Goal: Navigation & Orientation: Find specific page/section

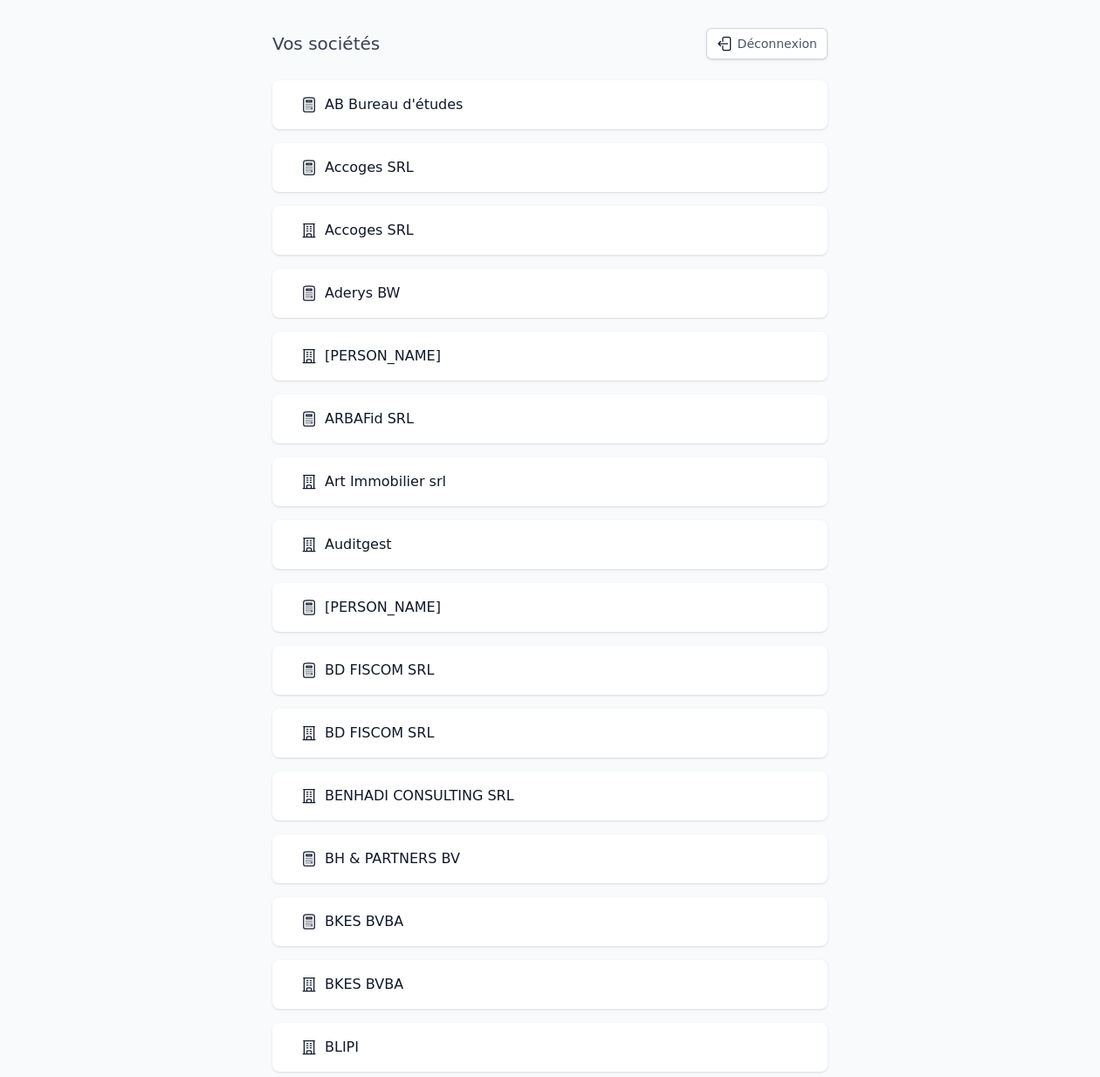
drag, startPoint x: 463, startPoint y: 862, endPoint x: 404, endPoint y: 858, distance: 58.6
click at [449, 860] on div "BH & PARTNERS BV" at bounding box center [549, 858] width 499 height 21
click at [402, 857] on link "BH & PARTNERS BV" at bounding box center [380, 858] width 160 height 21
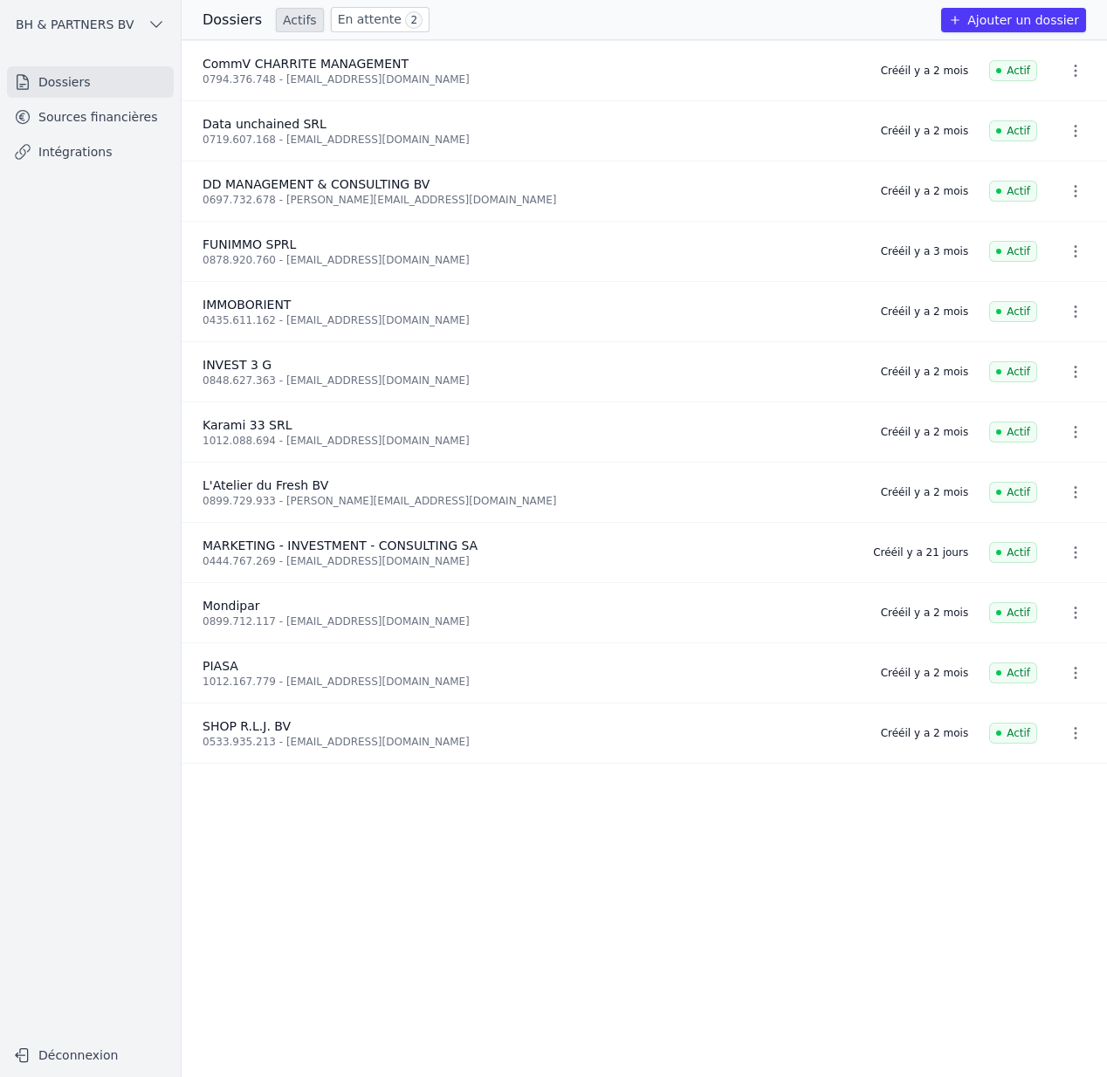
click at [71, 112] on link "Sources financières" at bounding box center [90, 116] width 167 height 31
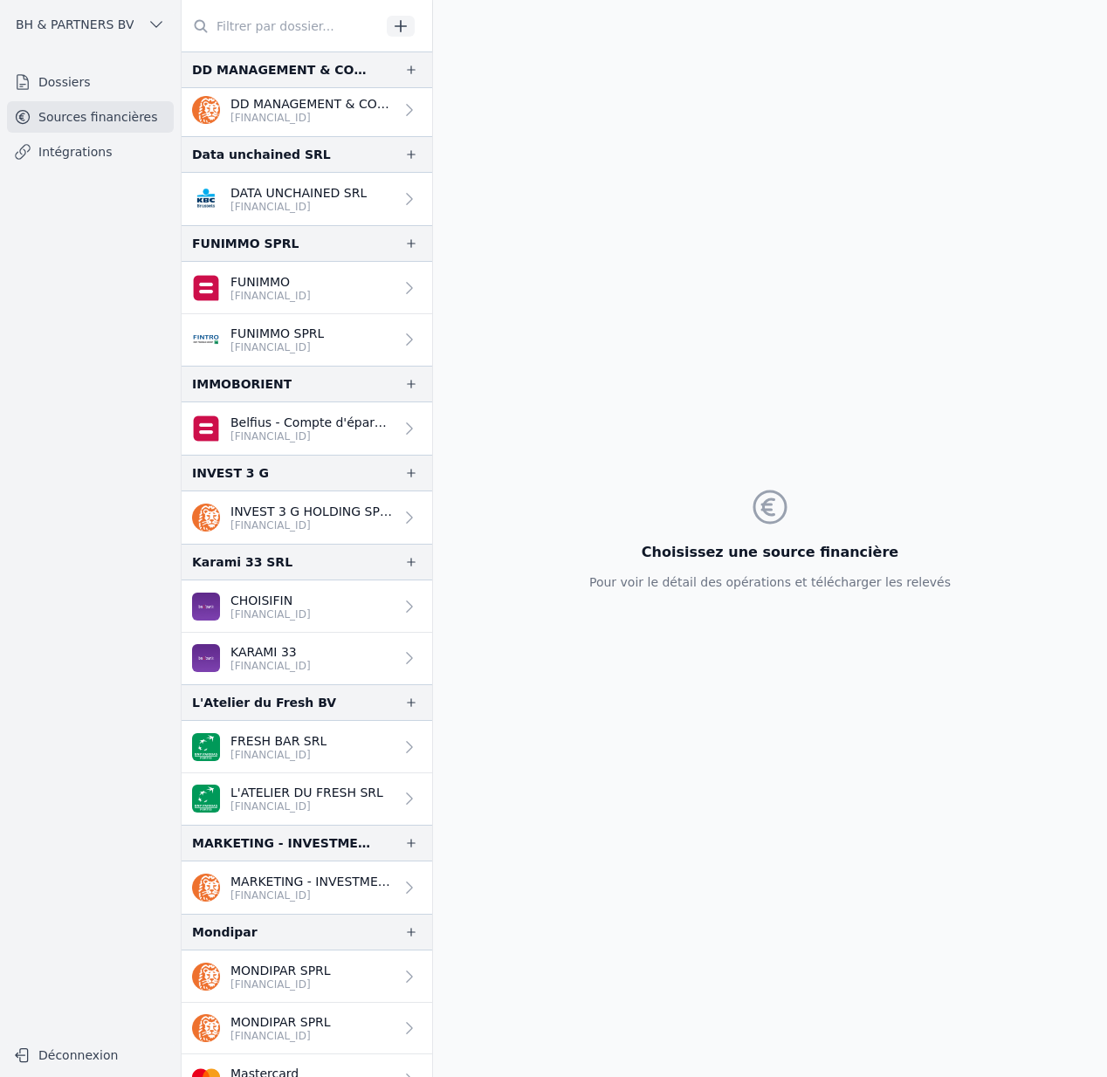
scroll to position [7, 0]
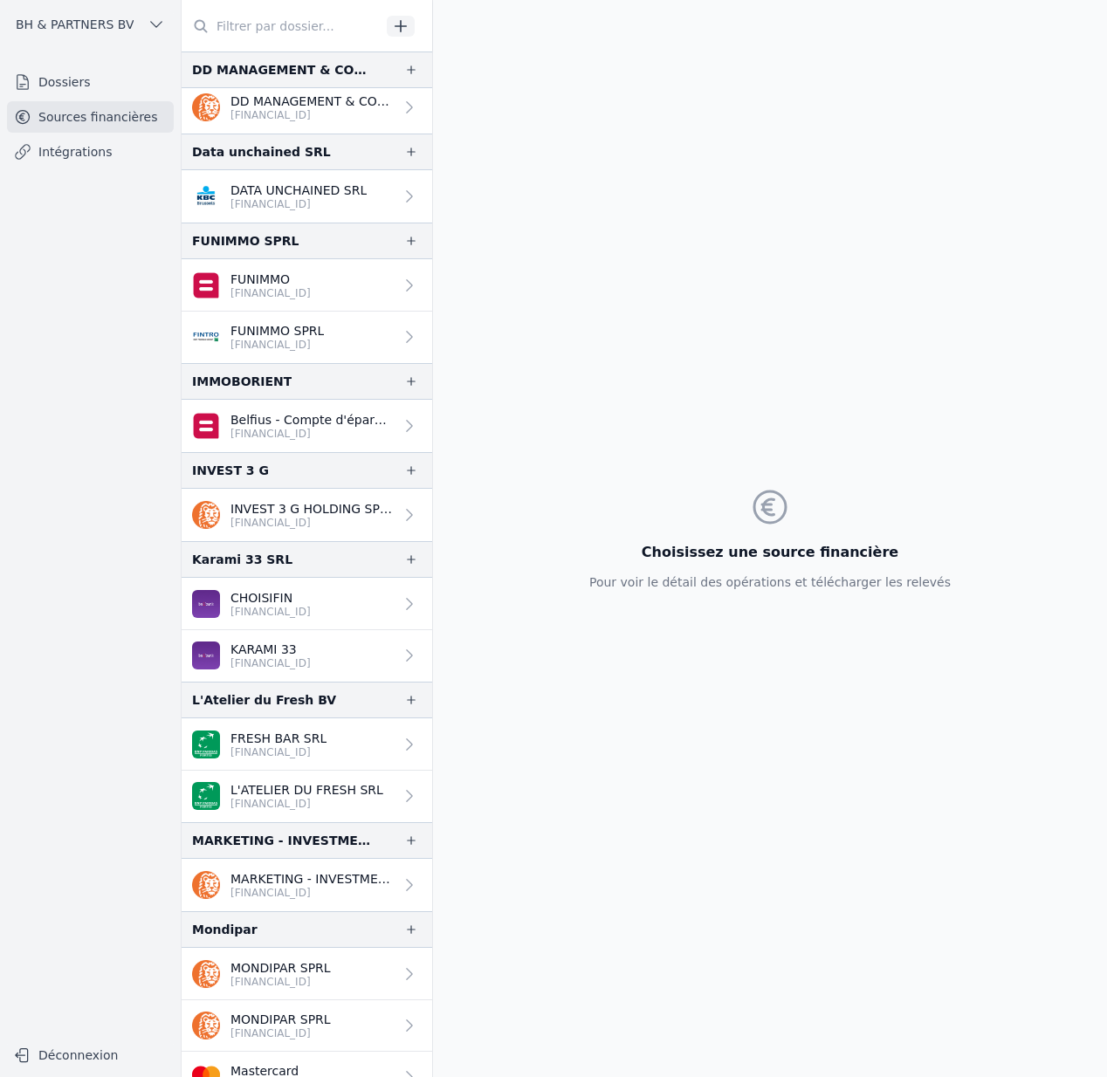
click at [308, 896] on p "[FINANCIAL_ID]" at bounding box center [311, 893] width 163 height 14
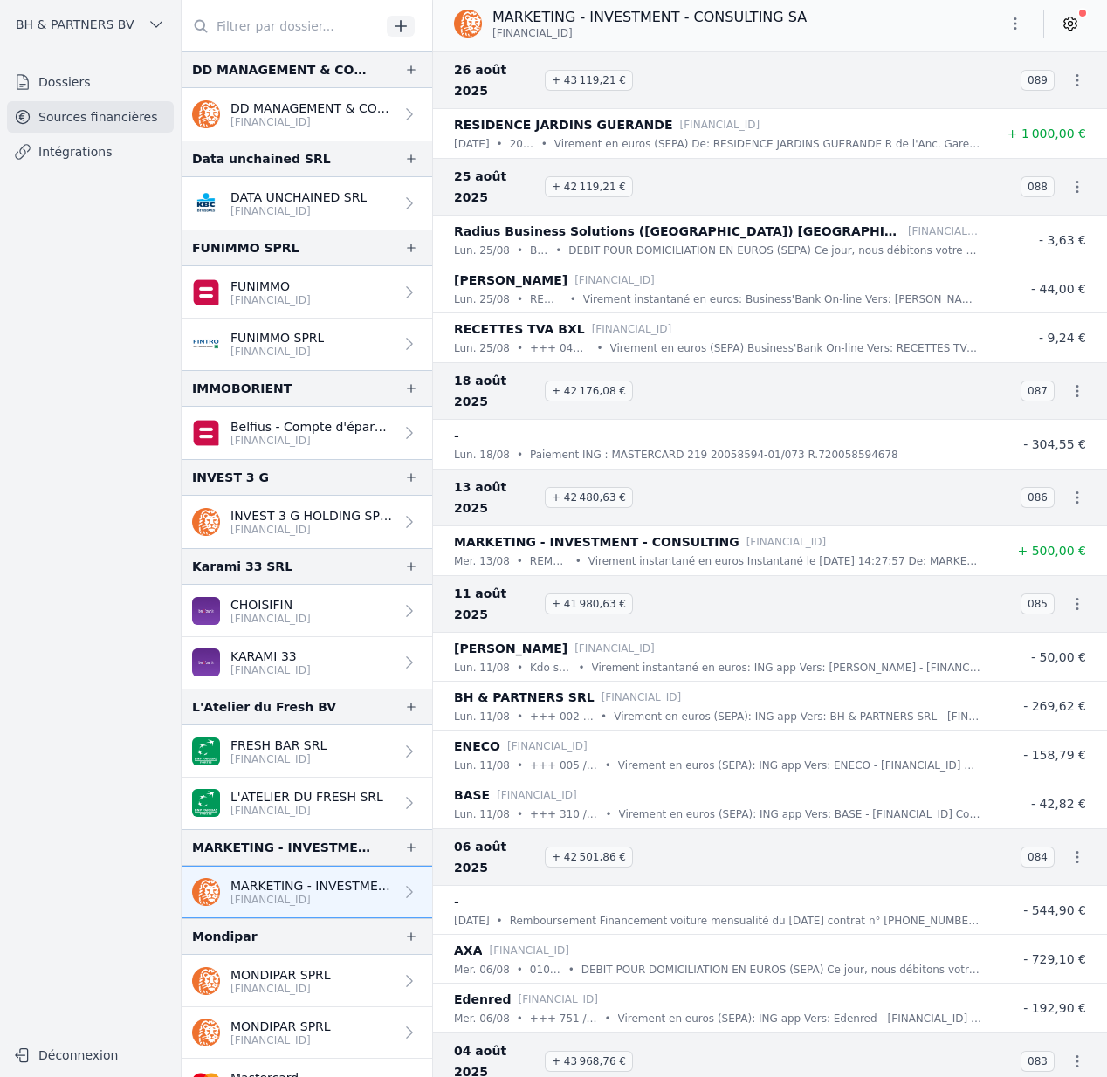
click at [100, 25] on span "BH & PARTNERS BV" at bounding box center [75, 24] width 118 height 17
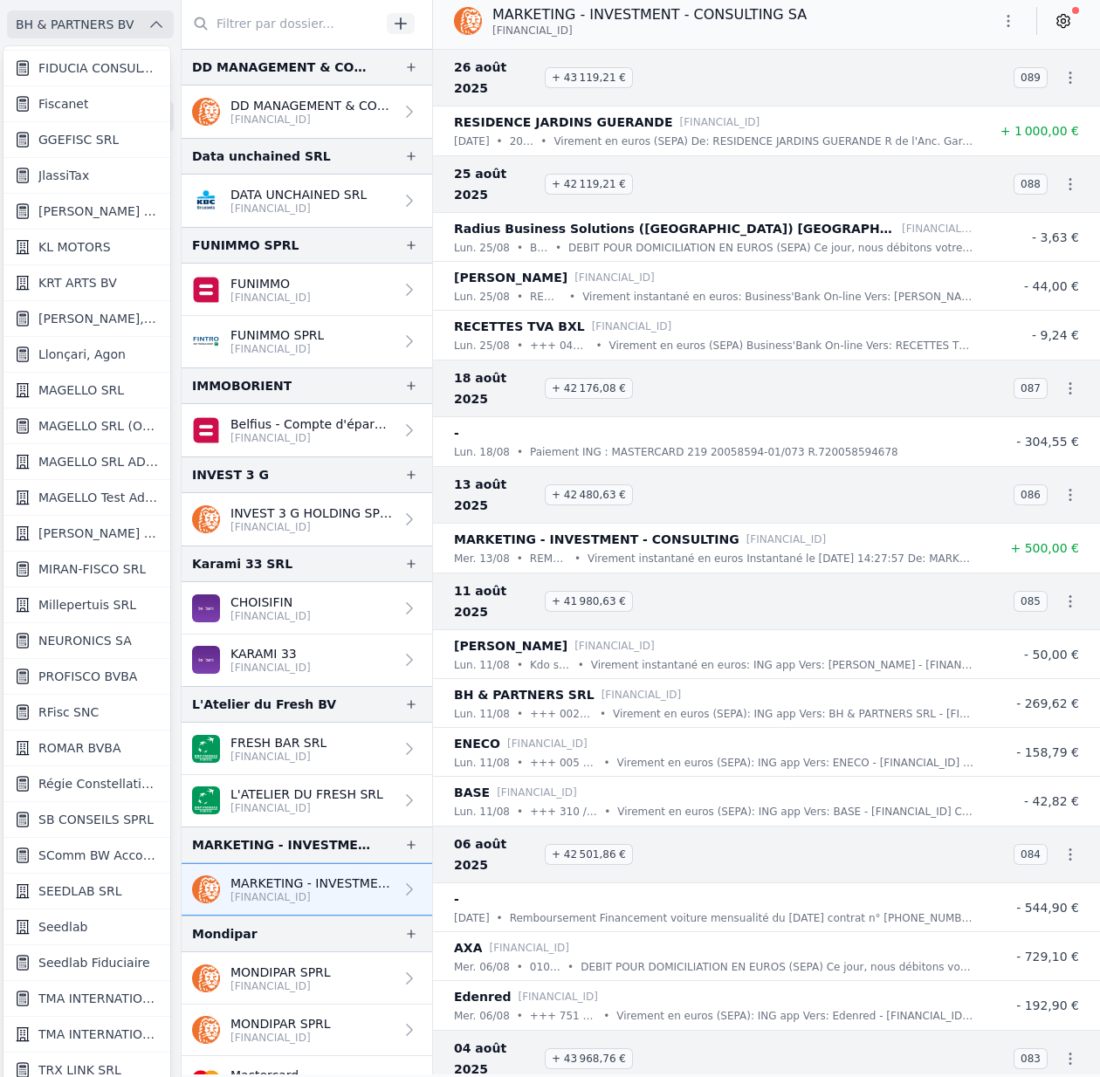
scroll to position [1072, 0]
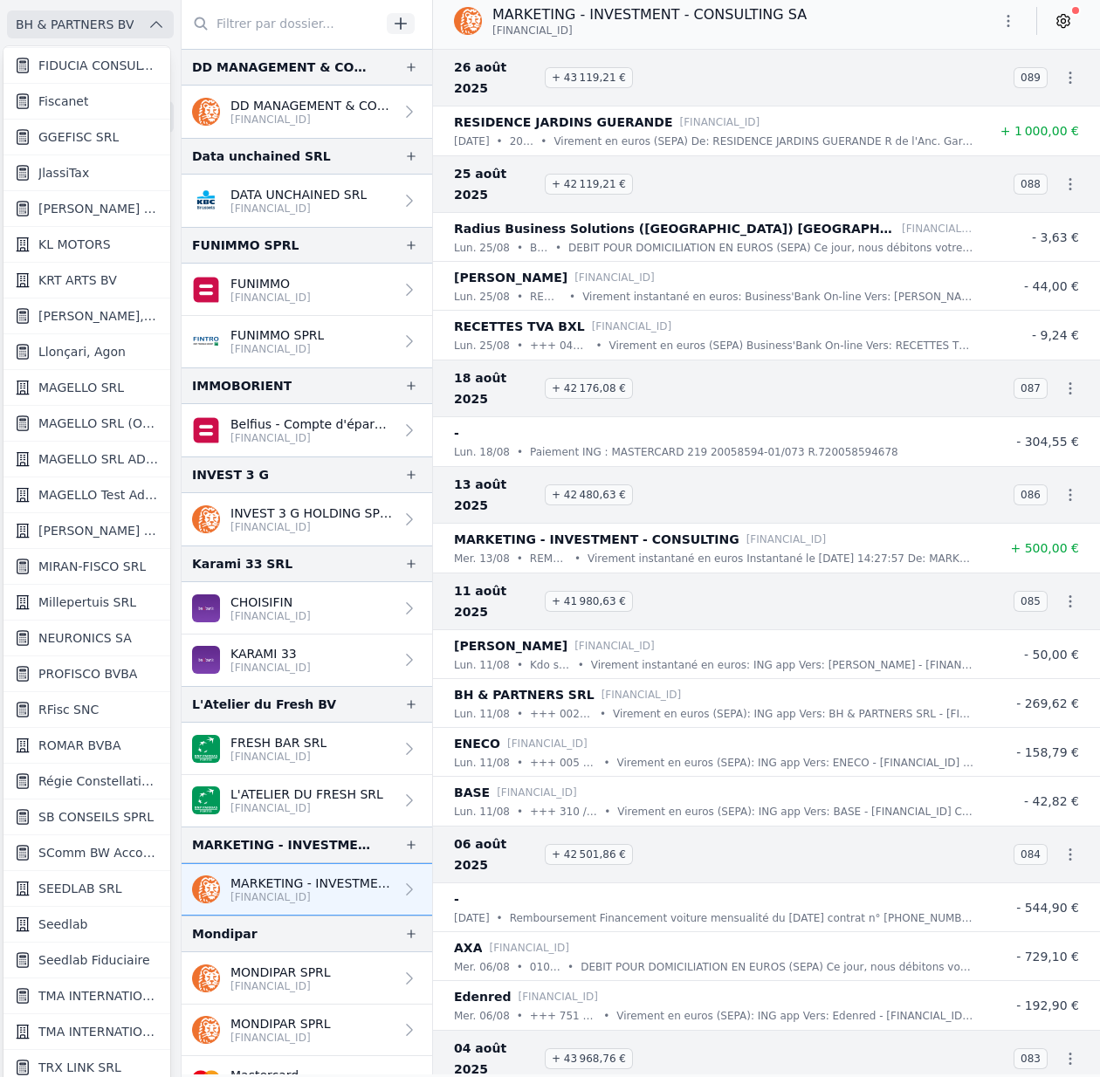
click at [99, 669] on span "PROFISCO BVBA" at bounding box center [87, 673] width 99 height 17
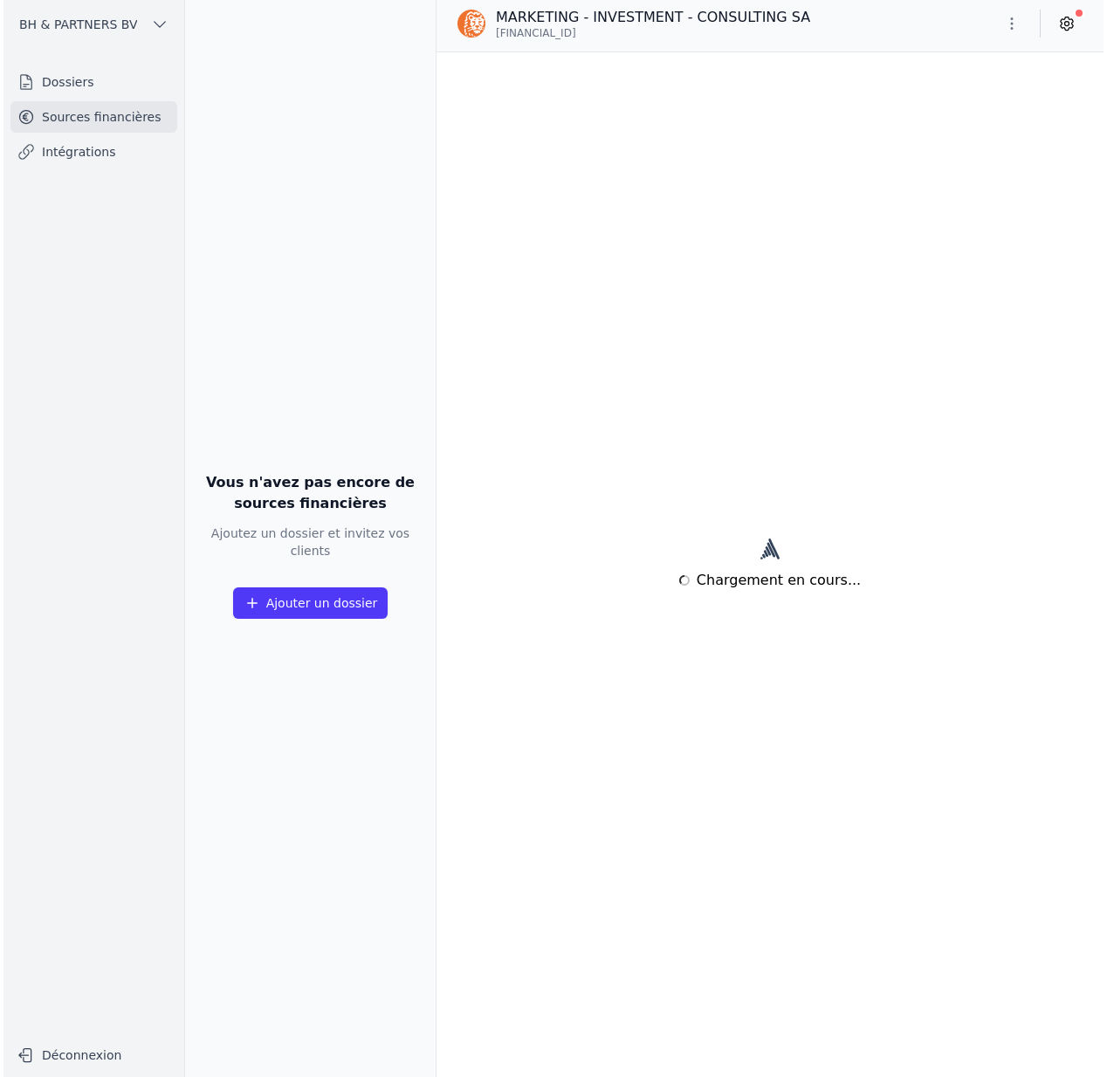
scroll to position [0, 0]
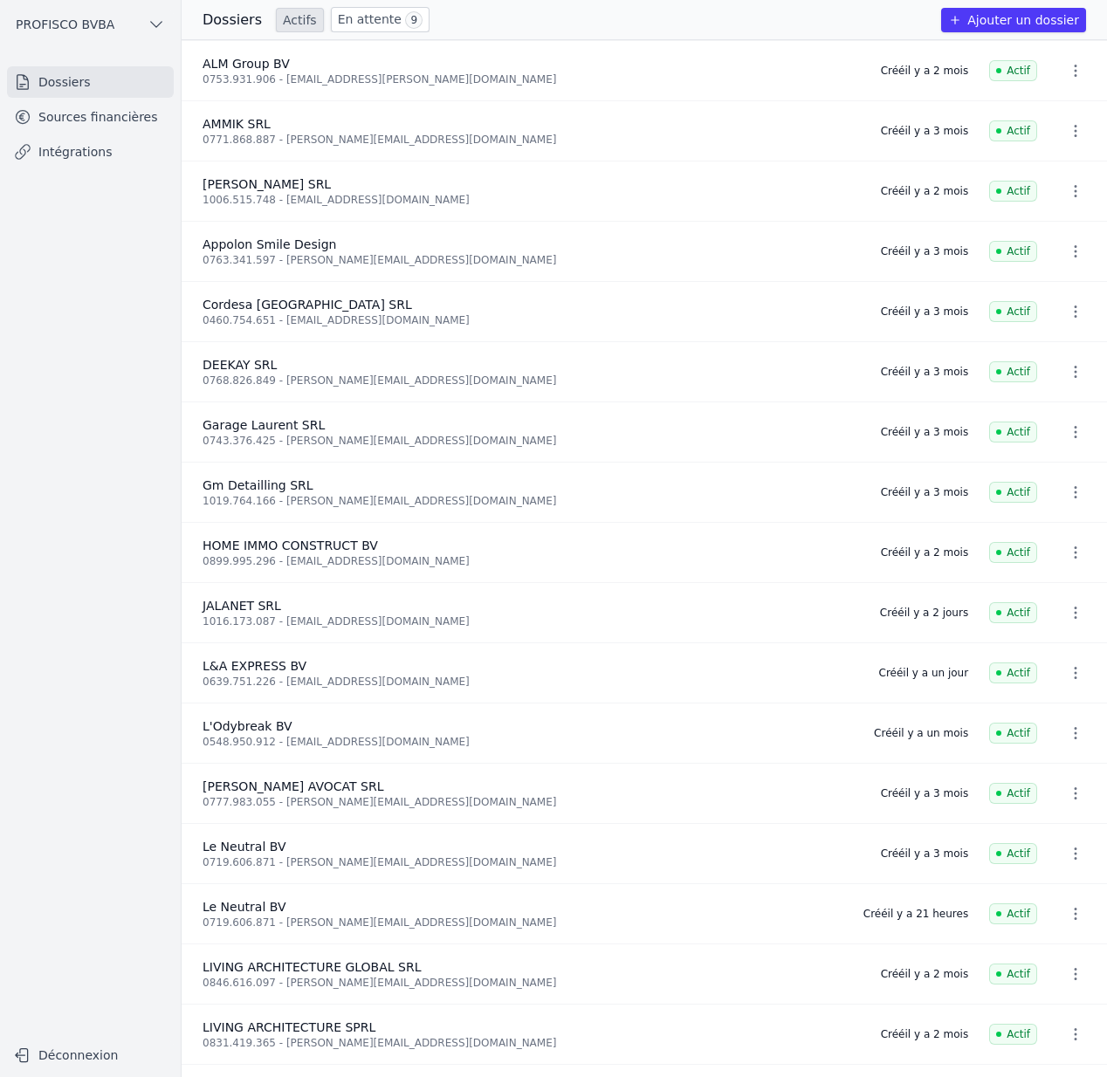
click at [123, 118] on link "Sources financières" at bounding box center [90, 116] width 167 height 31
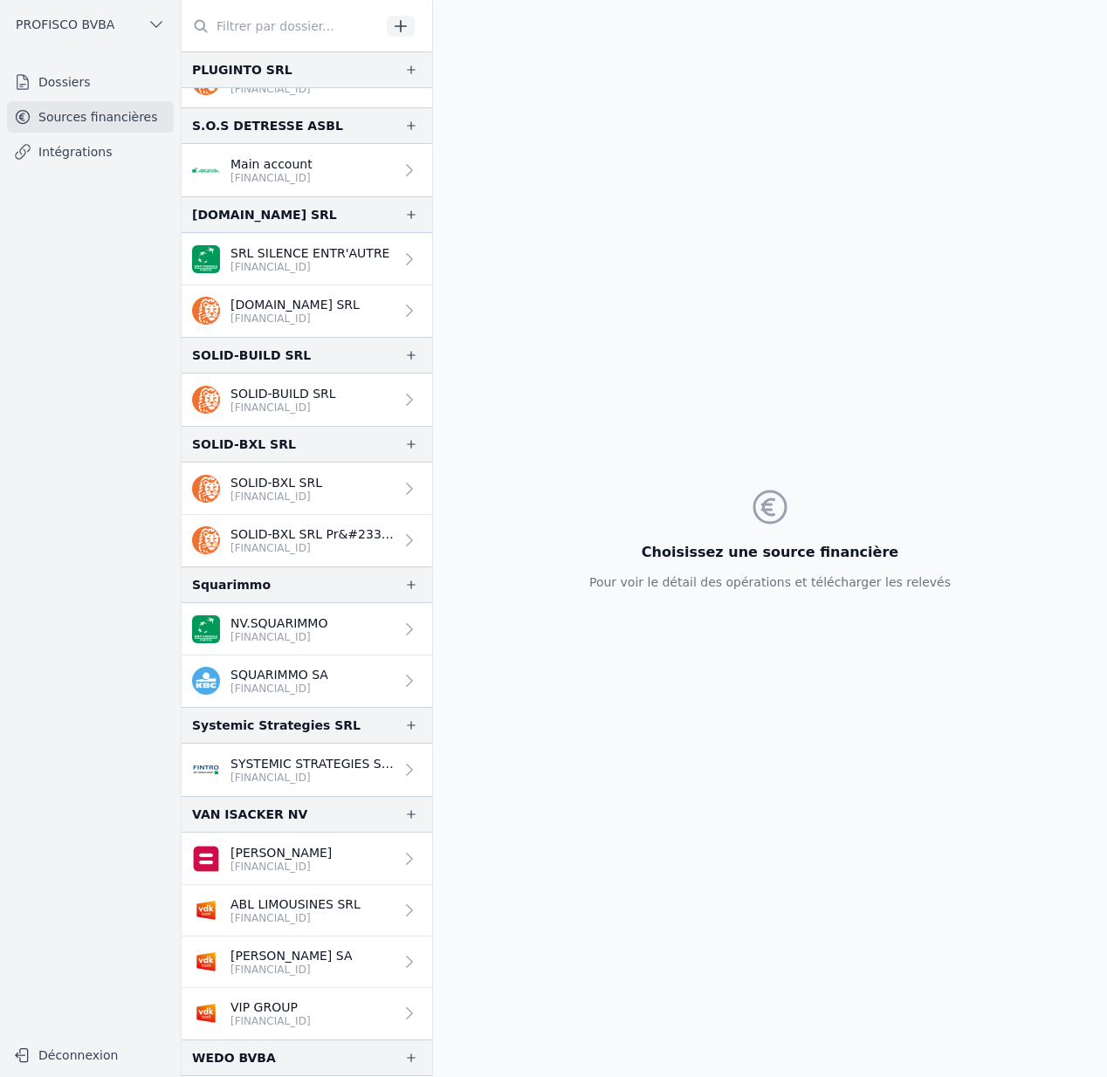
scroll to position [1969, 0]
